Goal: Check status: Check status

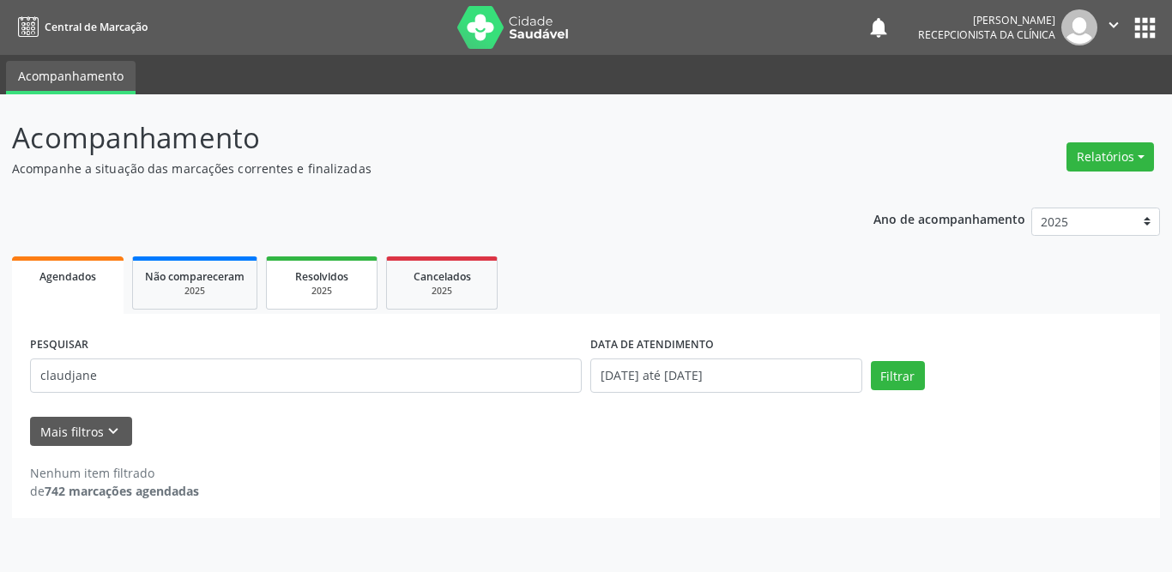
click at [327, 269] on span "Resolvidos" at bounding box center [321, 276] width 53 height 15
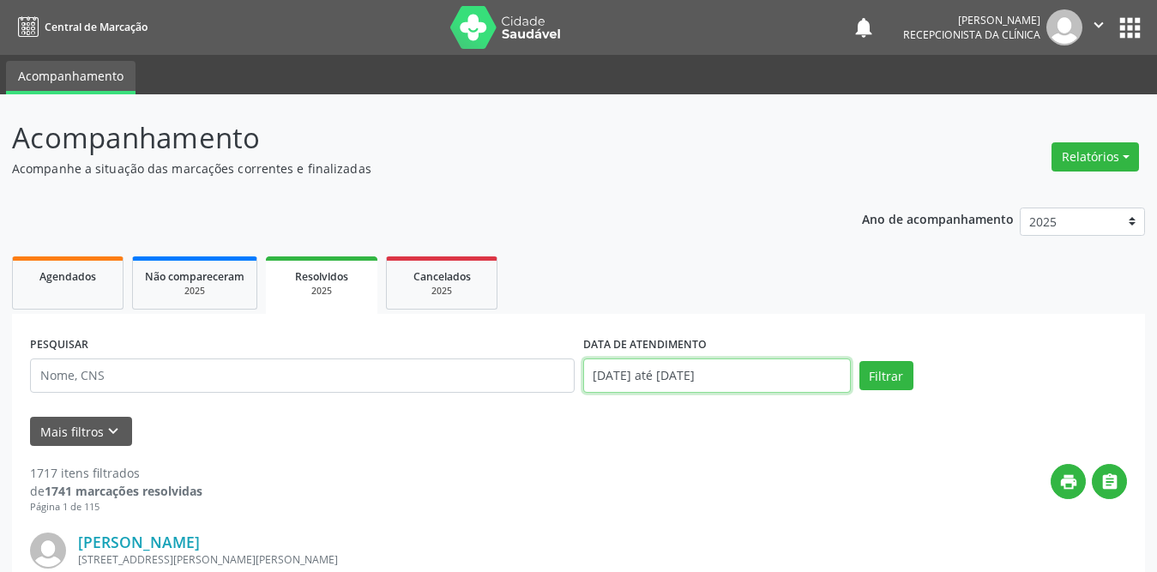
click at [679, 376] on input "[DATE] até [DATE]" at bounding box center [717, 376] width 268 height 34
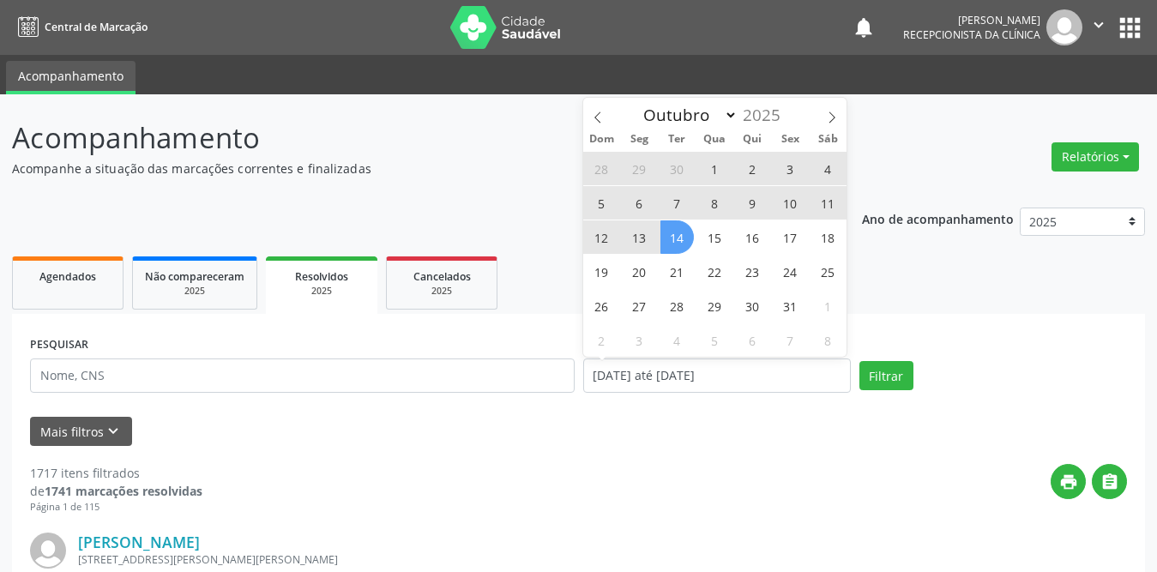
click at [725, 161] on span "1" at bounding box center [714, 168] width 33 height 33
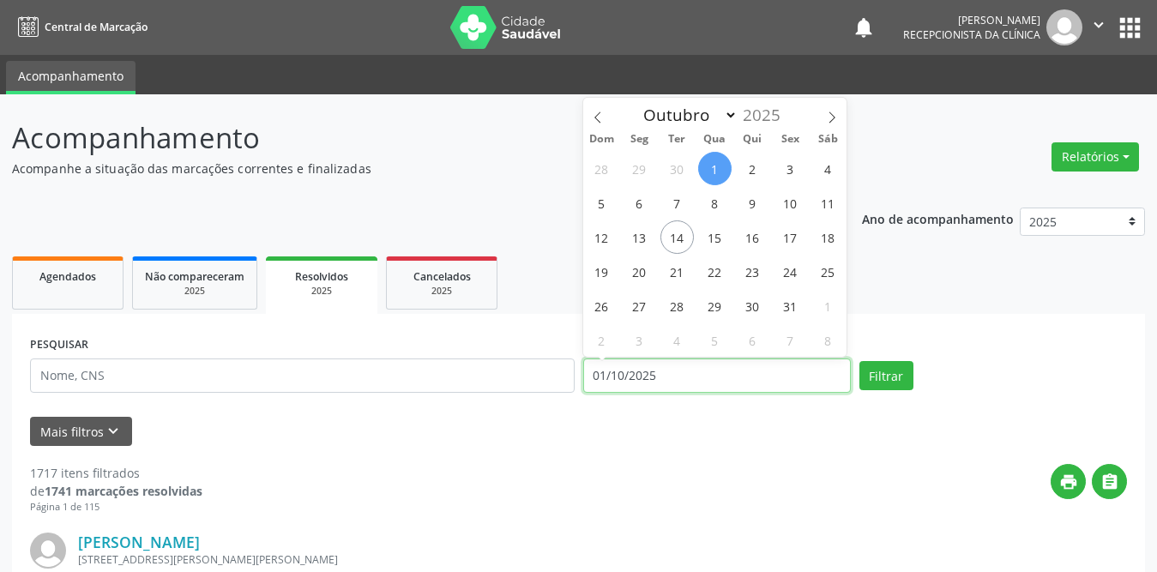
click at [659, 367] on input "01/10/2025" at bounding box center [717, 376] width 268 height 34
click at [720, 165] on span "1" at bounding box center [714, 168] width 33 height 33
type input "01/10/2025"
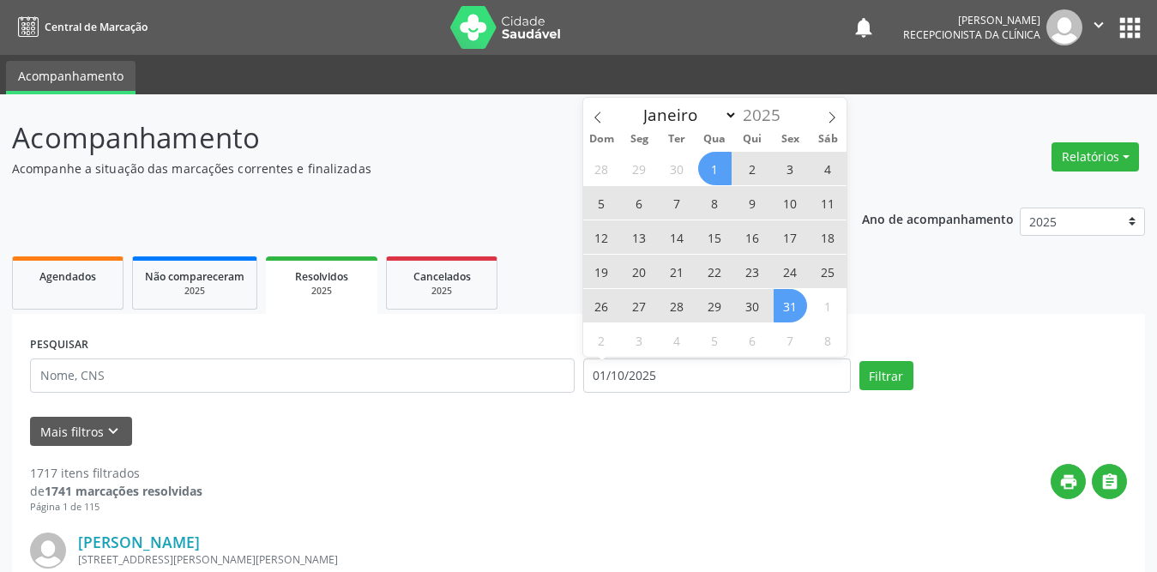
click at [781, 308] on span "31" at bounding box center [790, 305] width 33 height 33
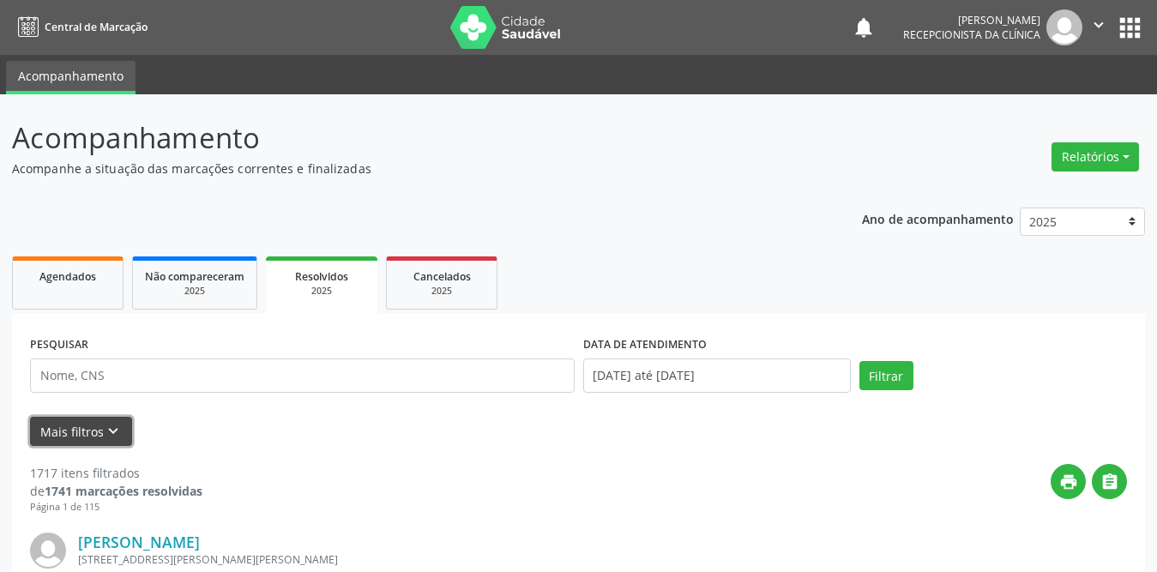
click at [86, 434] on button "Mais filtros keyboard_arrow_down" at bounding box center [81, 432] width 102 height 30
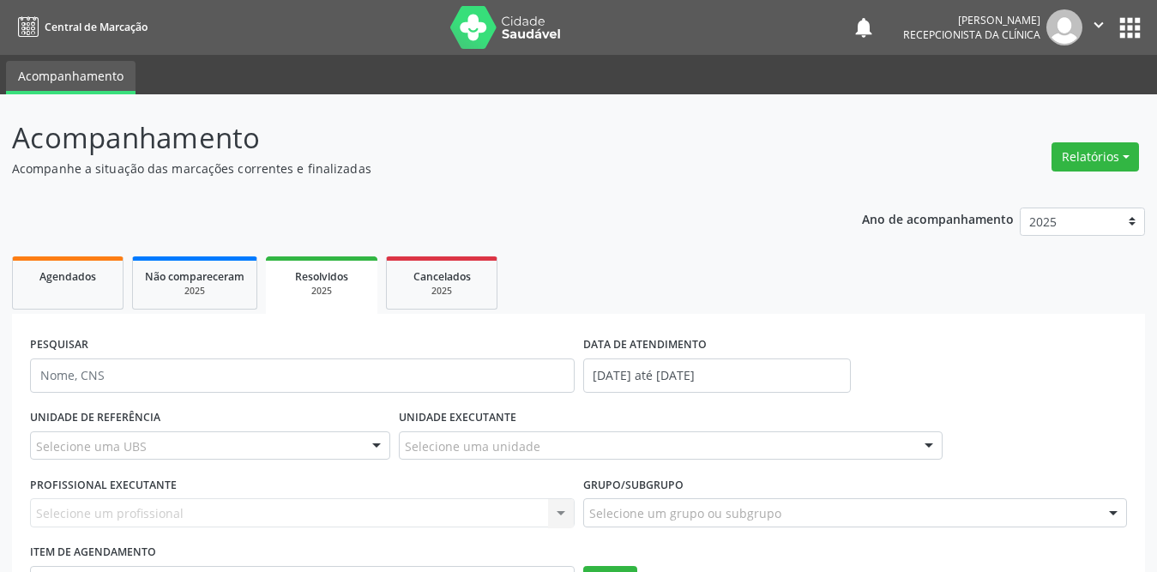
scroll to position [343, 0]
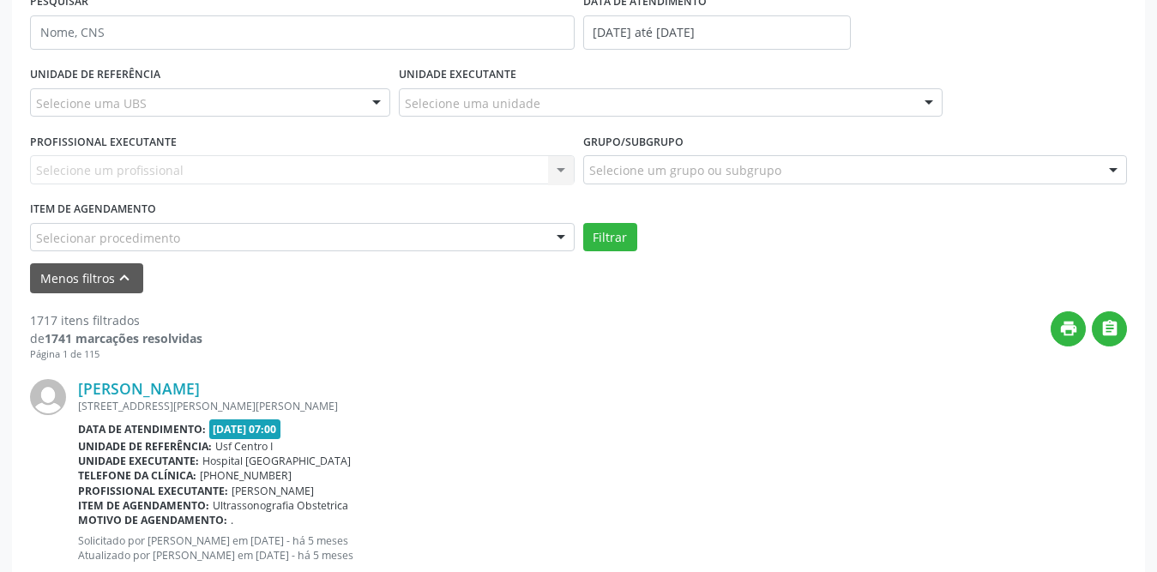
click at [307, 97] on div "Selecione uma UBS" at bounding box center [210, 102] width 360 height 29
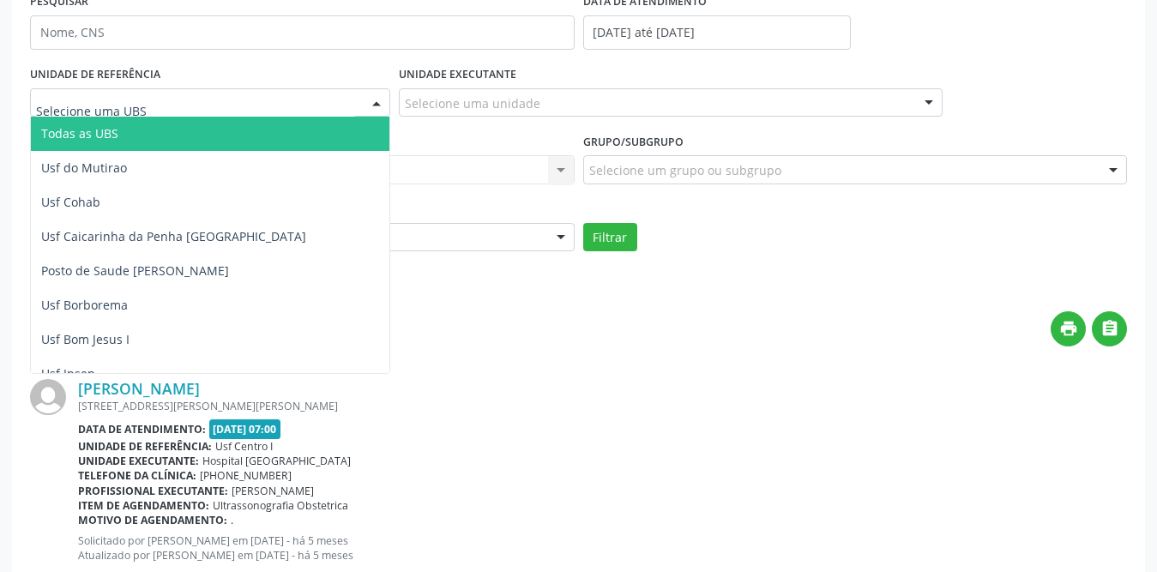
click at [281, 128] on span "Todas as UBS" at bounding box center [241, 134] width 421 height 34
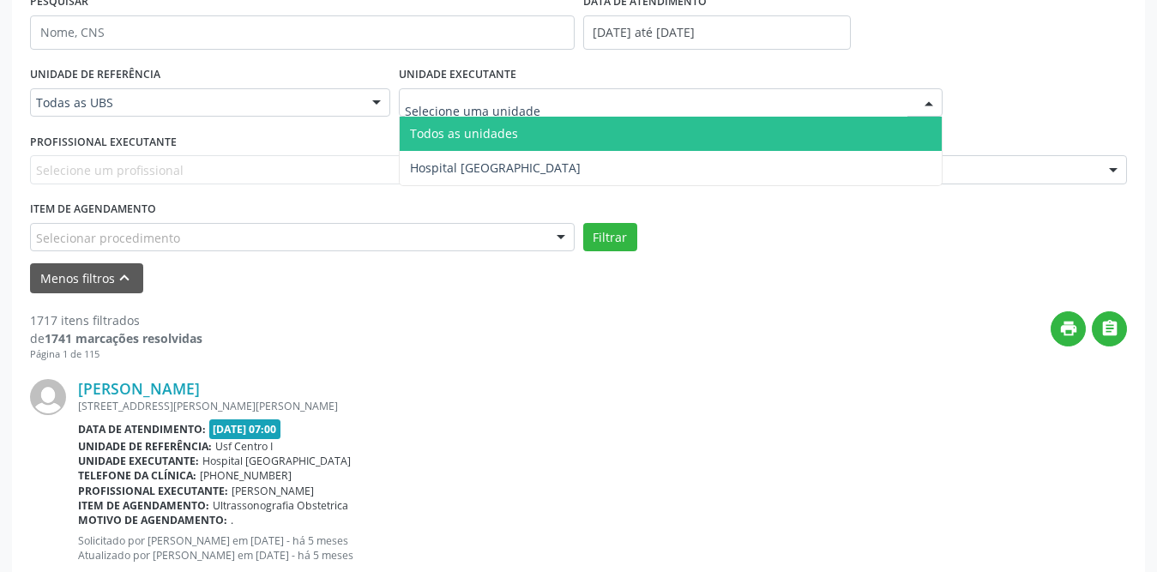
click at [566, 103] on div at bounding box center [671, 102] width 545 height 29
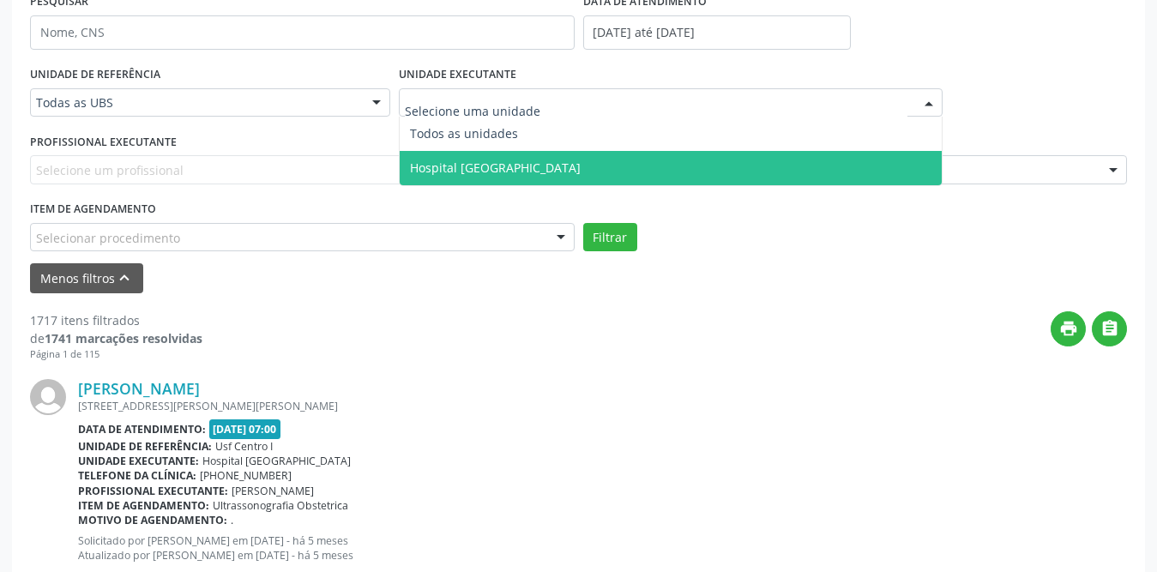
click at [547, 156] on span "Hospital [GEOGRAPHIC_DATA]" at bounding box center [671, 168] width 543 height 34
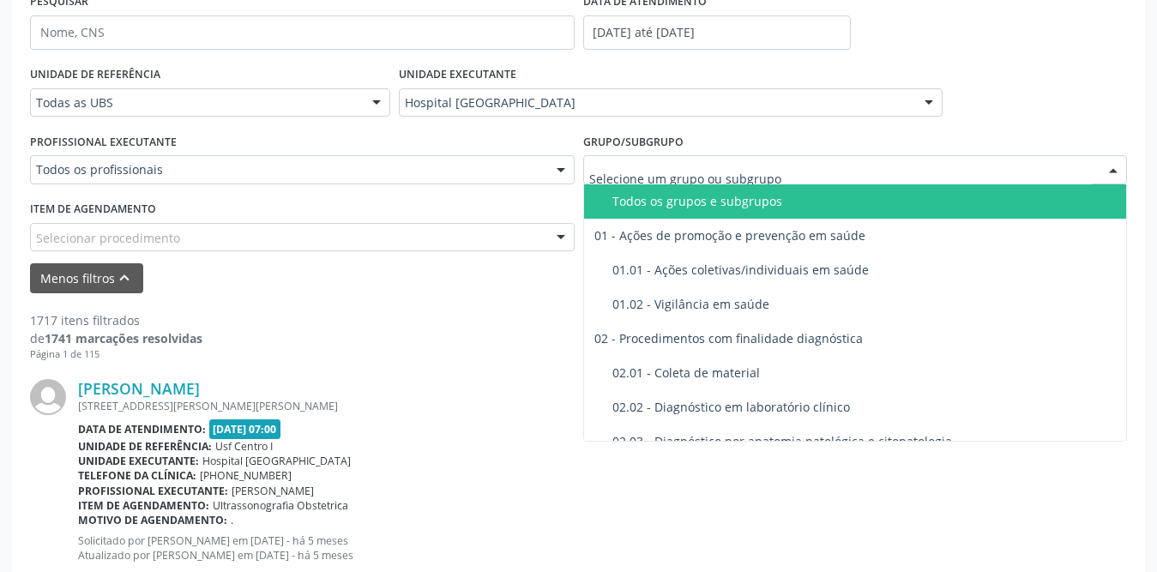
click at [915, 167] on div at bounding box center [855, 169] width 545 height 29
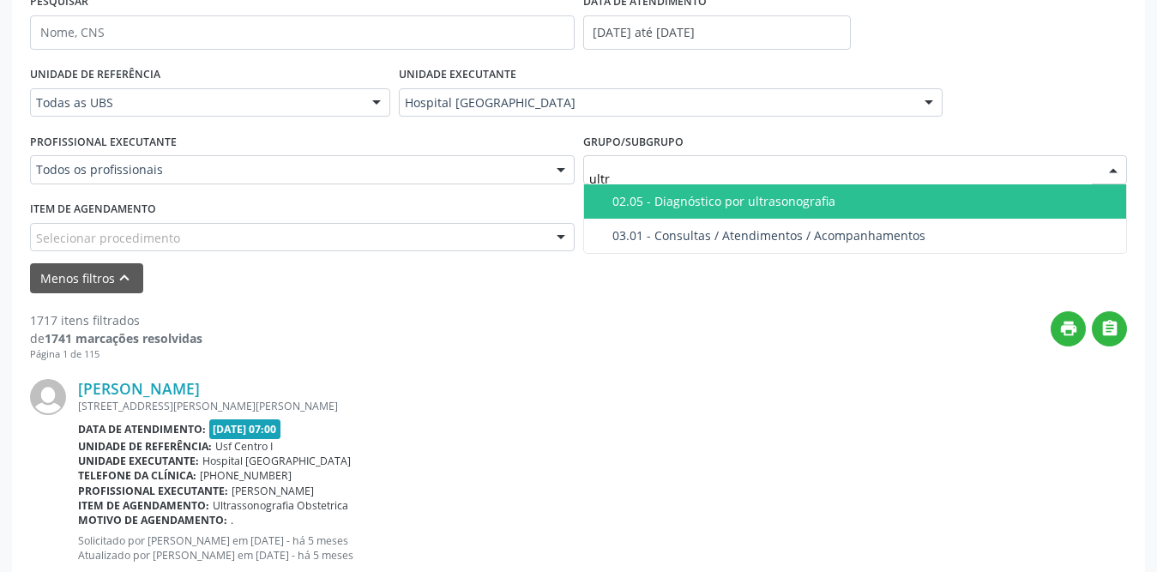
type input "ultra"
click at [895, 209] on span "02.05 - Diagnóstico por ultrasonografia" at bounding box center [855, 201] width 543 height 34
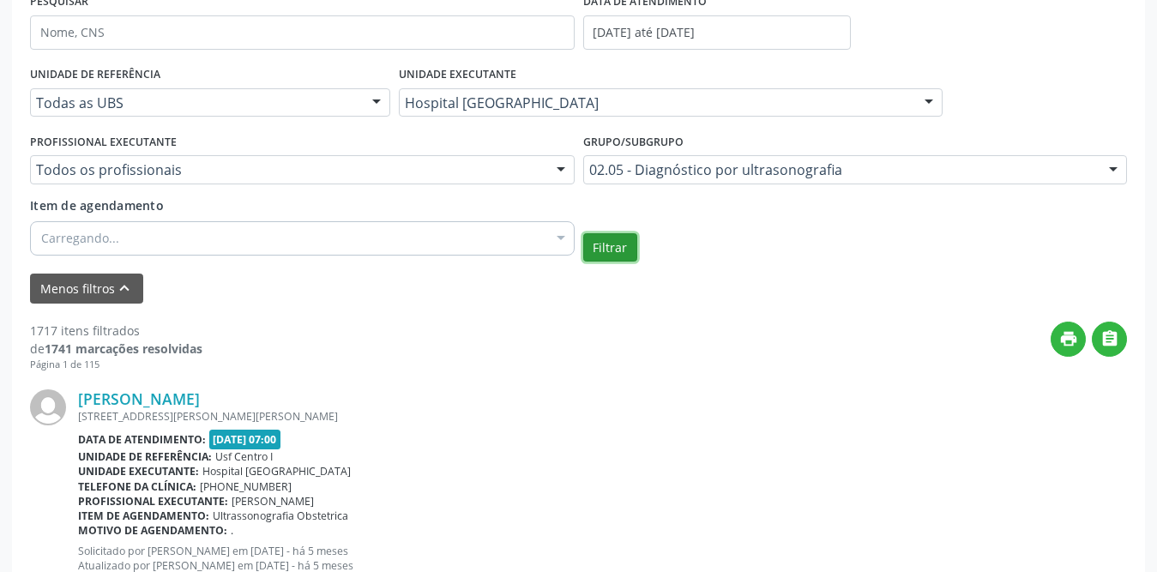
click at [624, 246] on button "Filtrar" at bounding box center [610, 247] width 54 height 29
